Goal: Navigation & Orientation: Find specific page/section

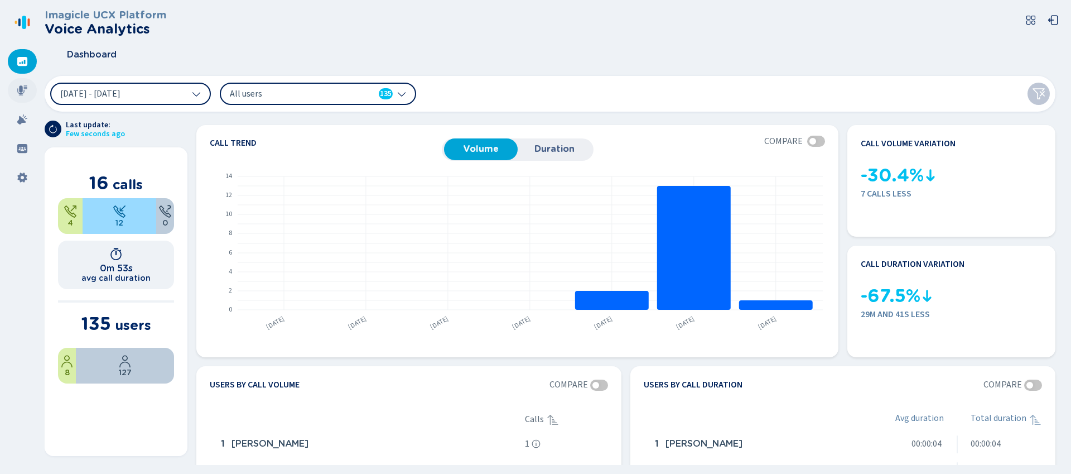
click at [22, 90] on icon at bounding box center [22, 90] width 11 height 11
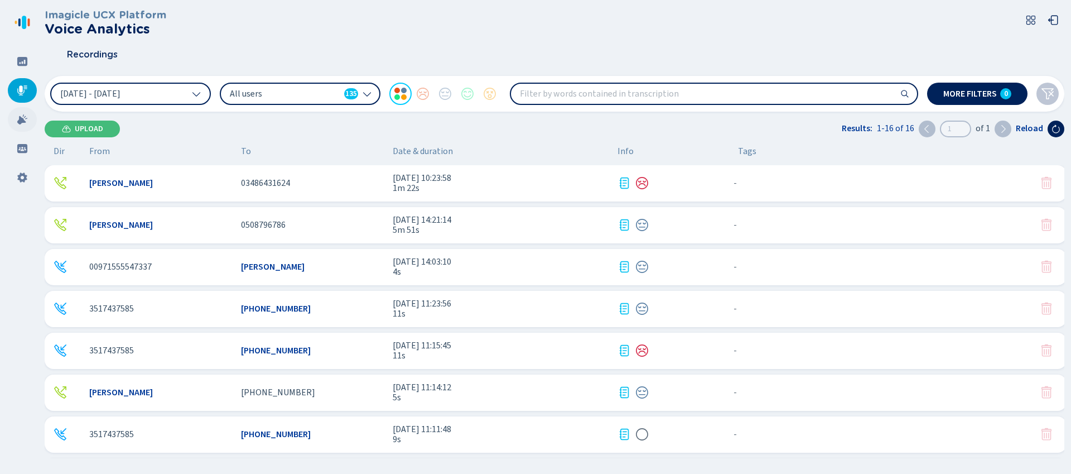
click at [26, 123] on icon at bounding box center [22, 119] width 11 height 11
